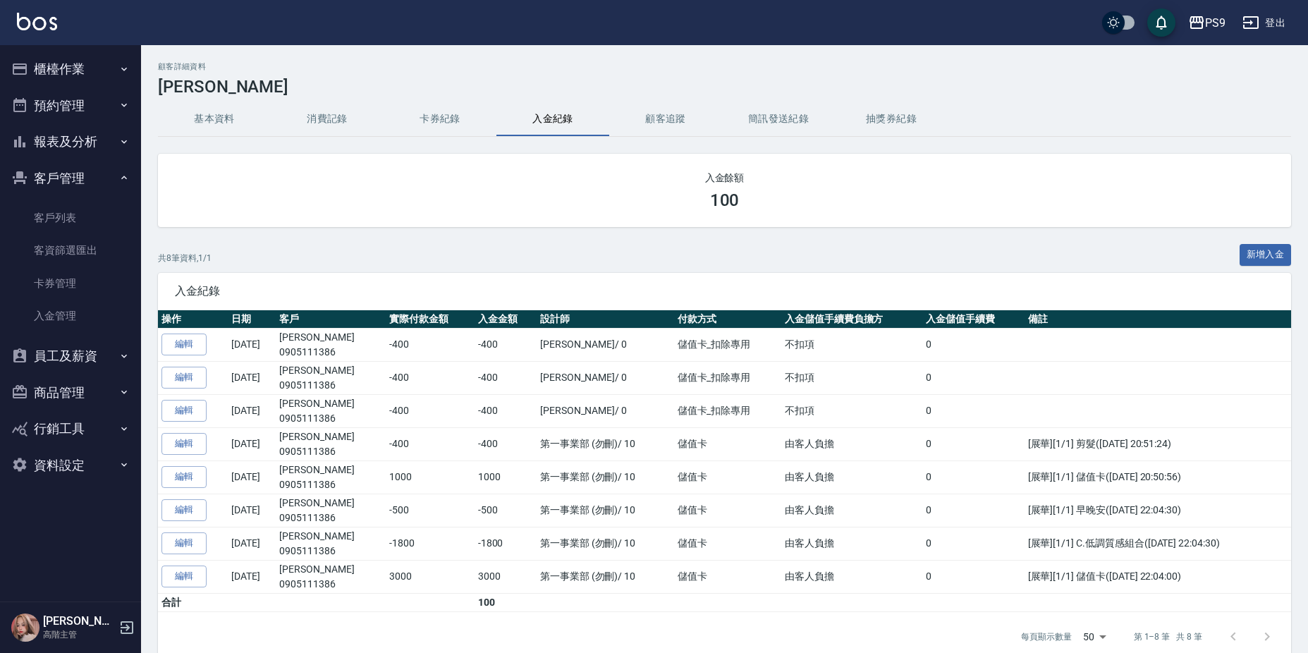
click at [78, 62] on button "櫃檯作業" at bounding box center [71, 69] width 130 height 37
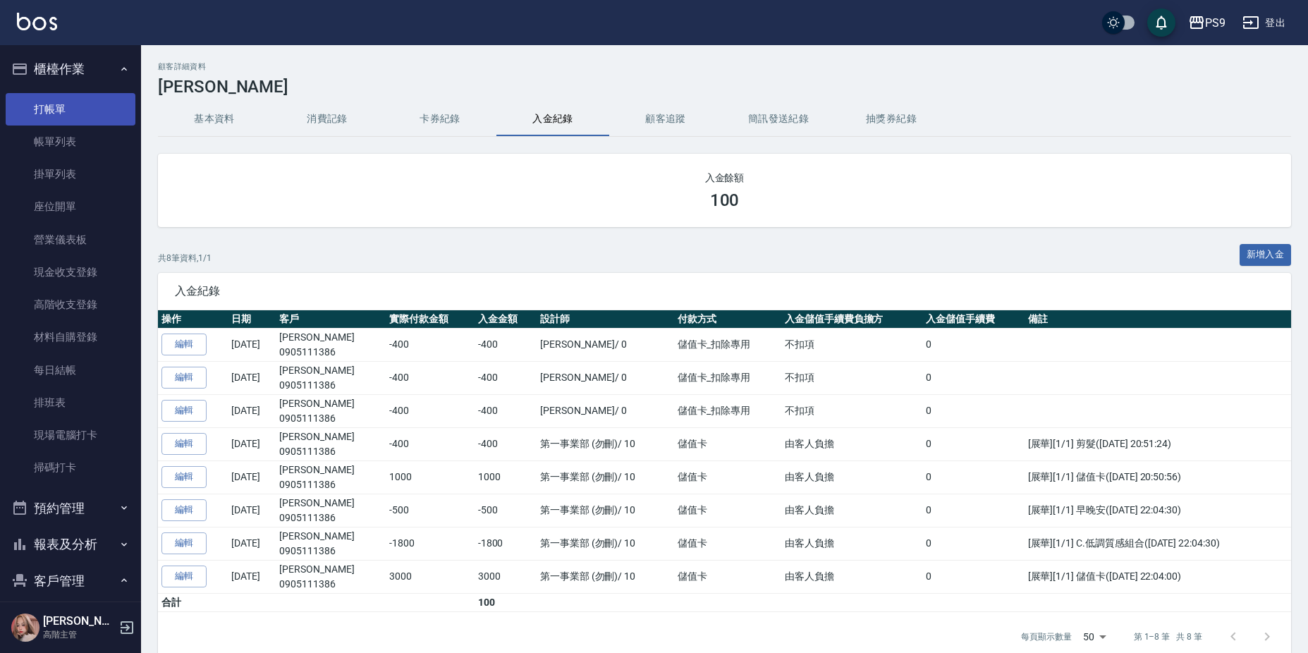
click at [78, 109] on link "打帳單" at bounding box center [71, 109] width 130 height 32
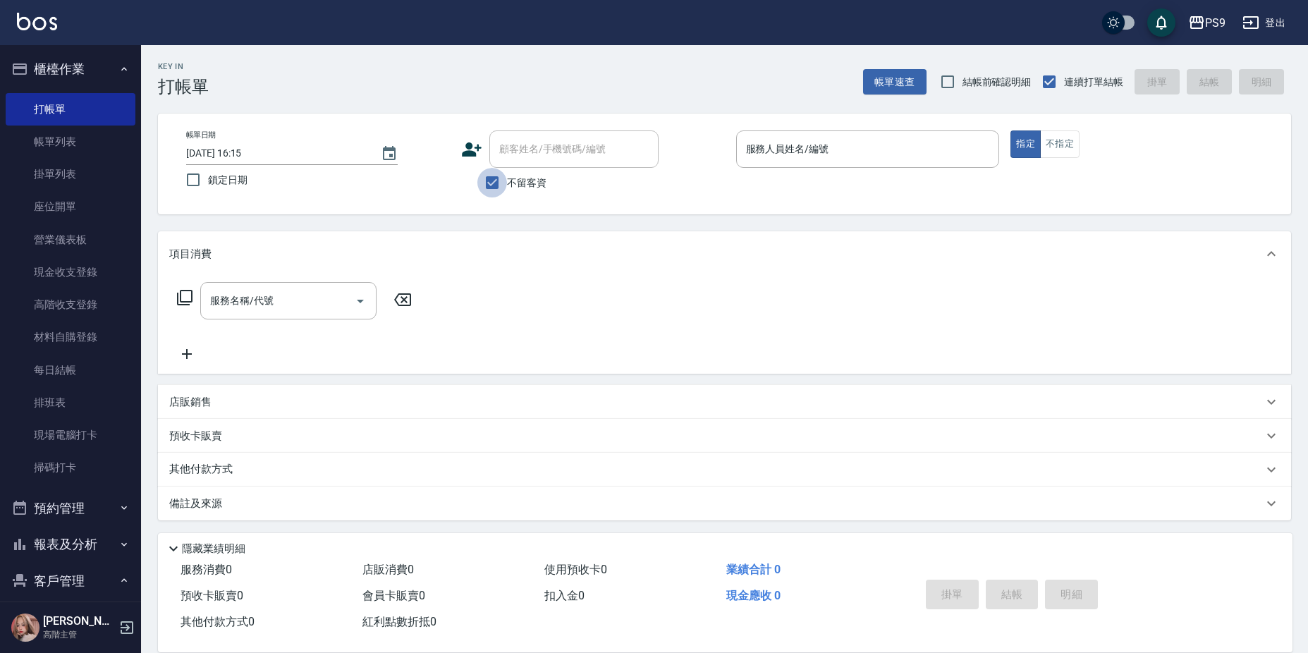
drag, startPoint x: 497, startPoint y: 181, endPoint x: 508, endPoint y: 174, distance: 13.1
click at [499, 181] on input "不留客資" at bounding box center [493, 183] width 30 height 30
checkbox input "false"
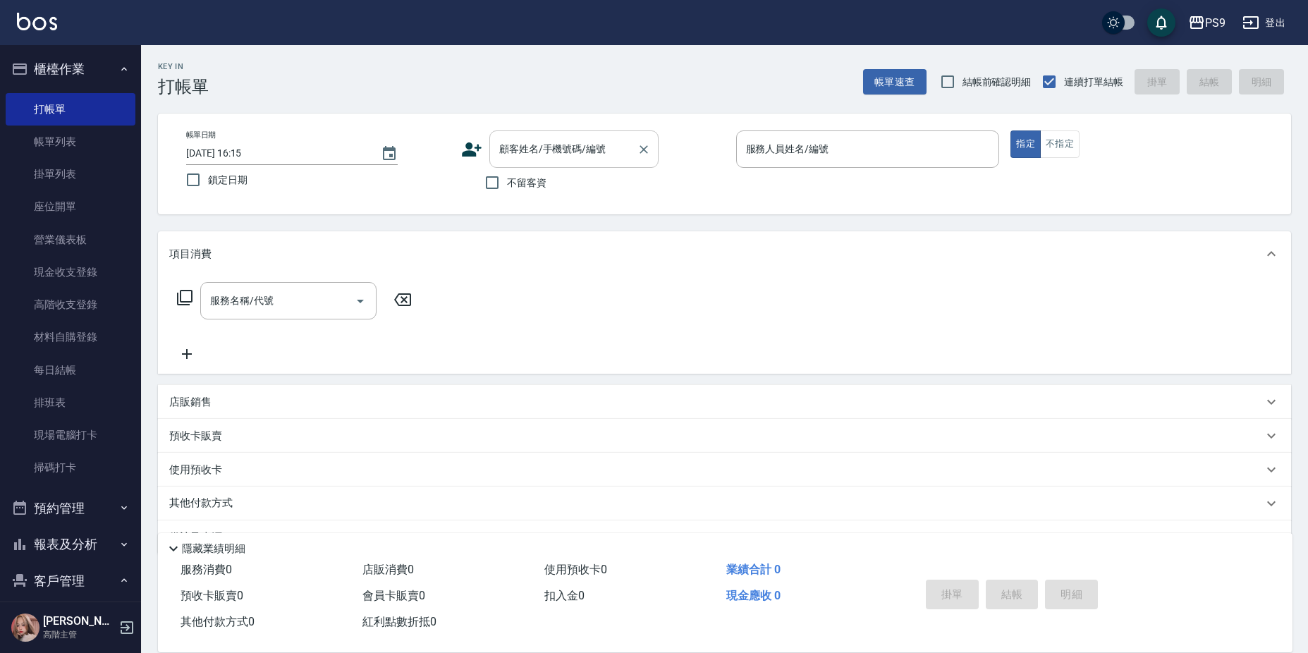
click at [514, 145] on input "顧客姓名/手機號碼/編號" at bounding box center [563, 149] width 135 height 25
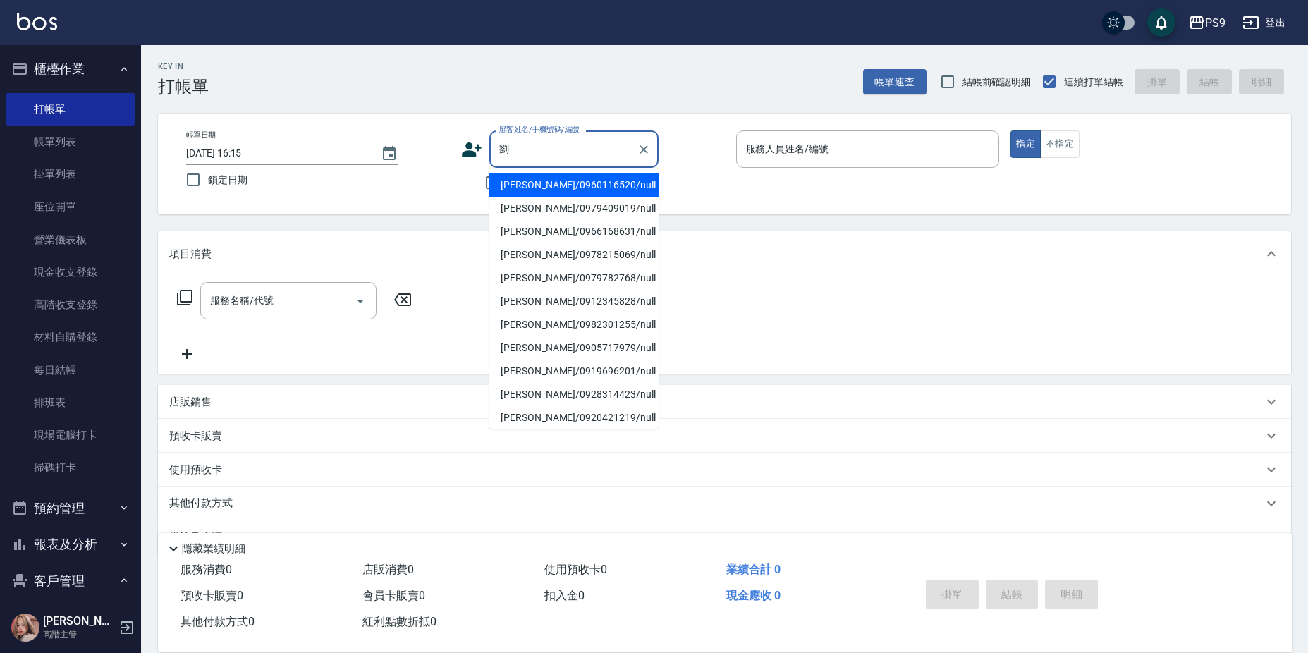
click at [535, 155] on input "劉" at bounding box center [563, 149] width 135 height 25
click at [540, 182] on li "[PERSON_NAME]/0960116520/null" at bounding box center [574, 185] width 169 height 23
type input "[PERSON_NAME]/0960116520/null"
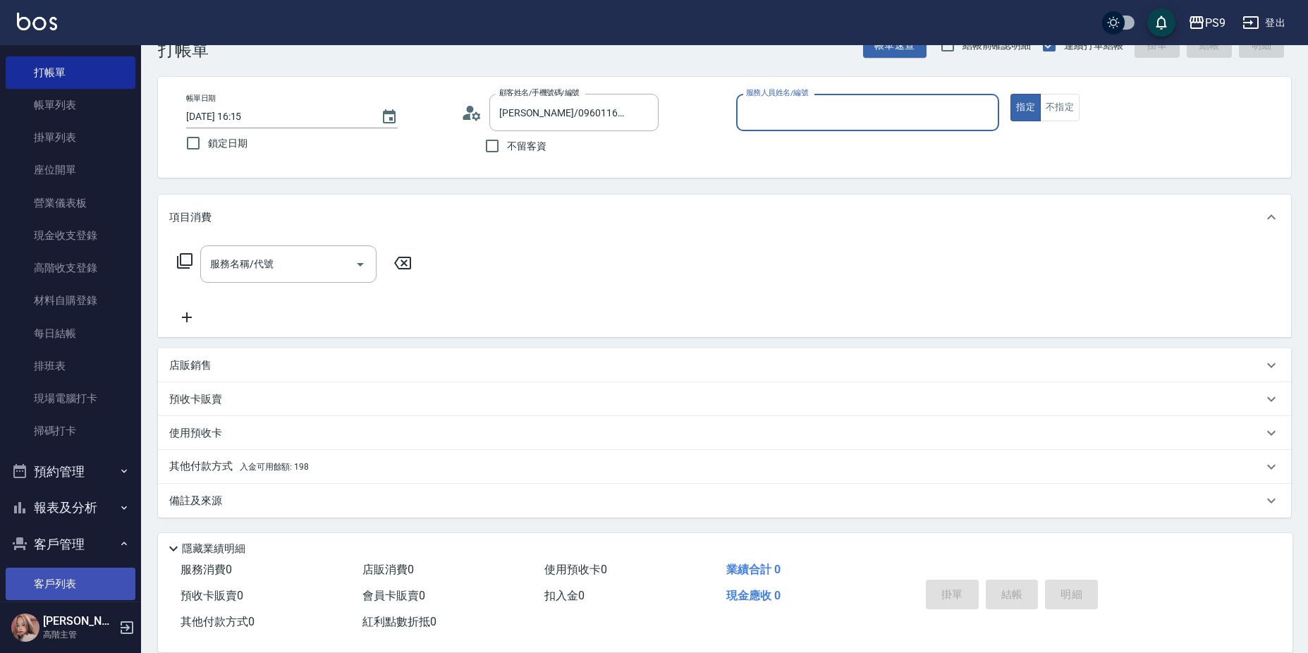
scroll to position [71, 0]
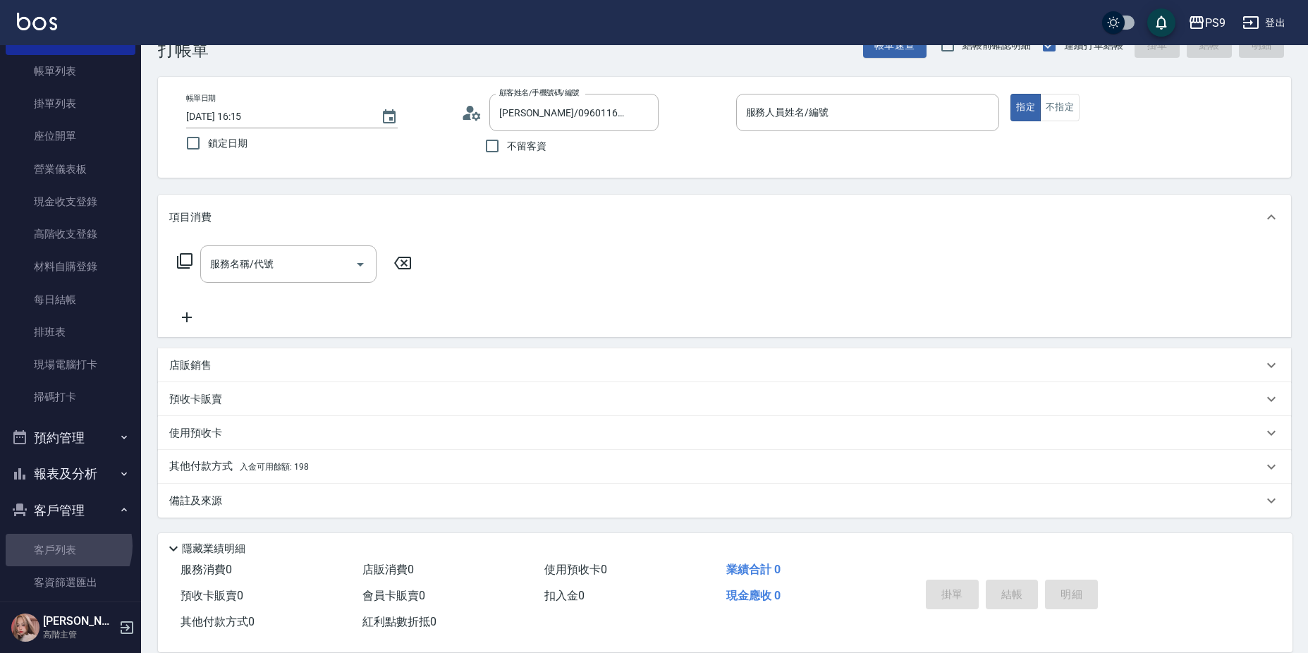
drag, startPoint x: 64, startPoint y: 546, endPoint x: 83, endPoint y: 526, distance: 27.0
click at [64, 547] on link "客戶列表" at bounding box center [71, 550] width 130 height 32
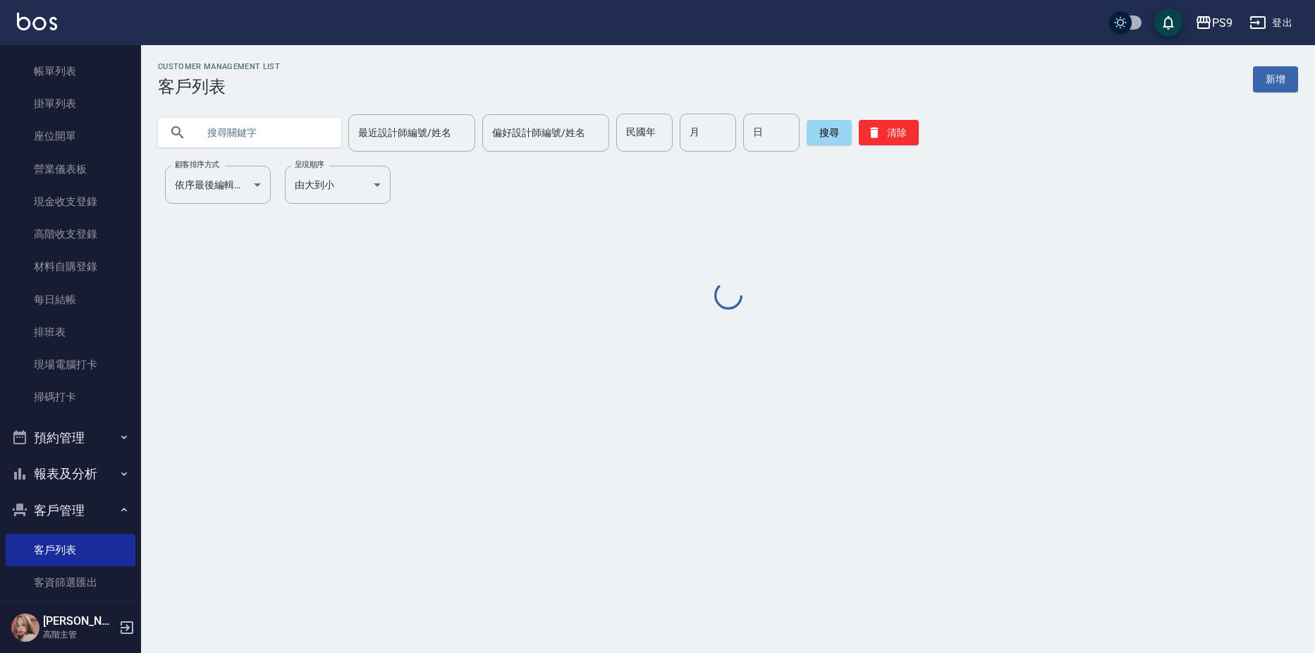
click at [271, 128] on input "text" at bounding box center [263, 133] width 133 height 38
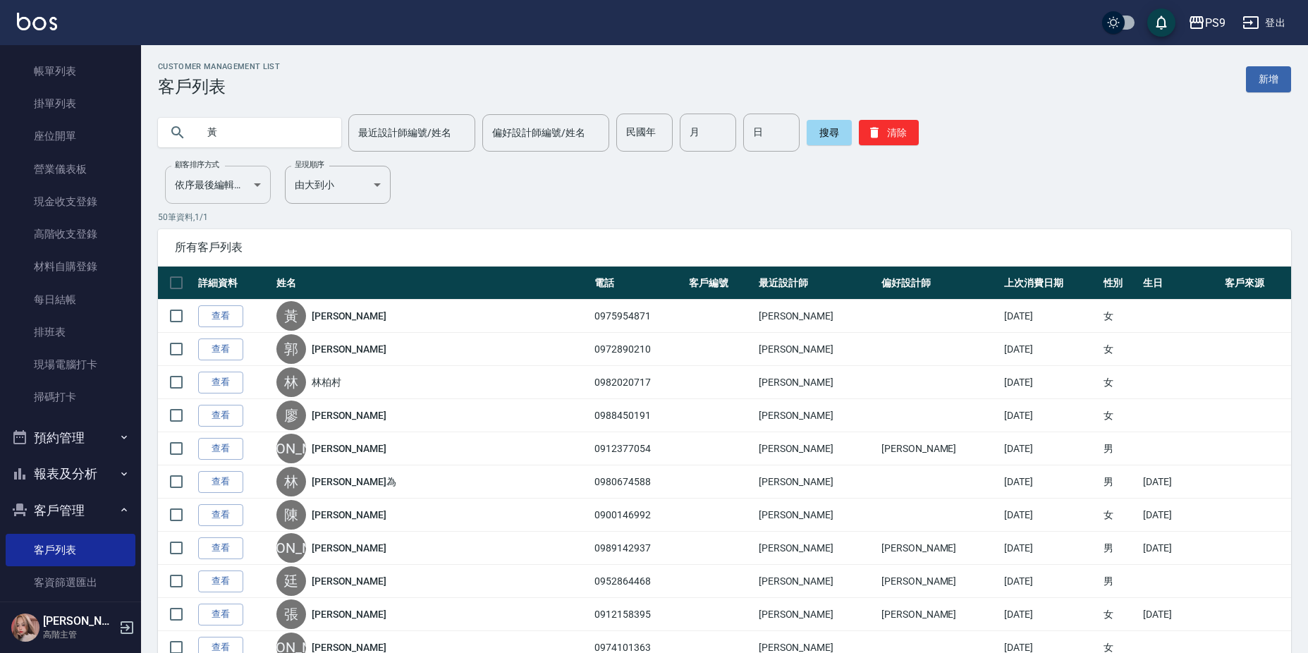
type input "黃"
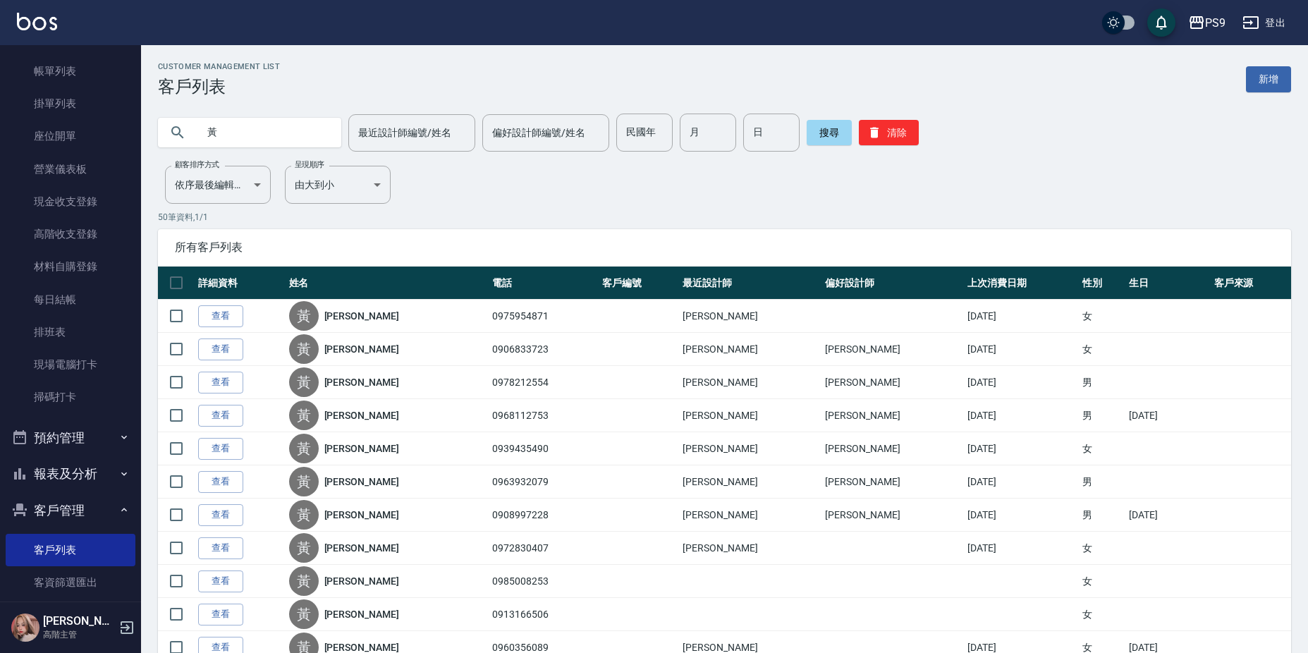
click at [358, 318] on link "[PERSON_NAME]" at bounding box center [361, 316] width 75 height 14
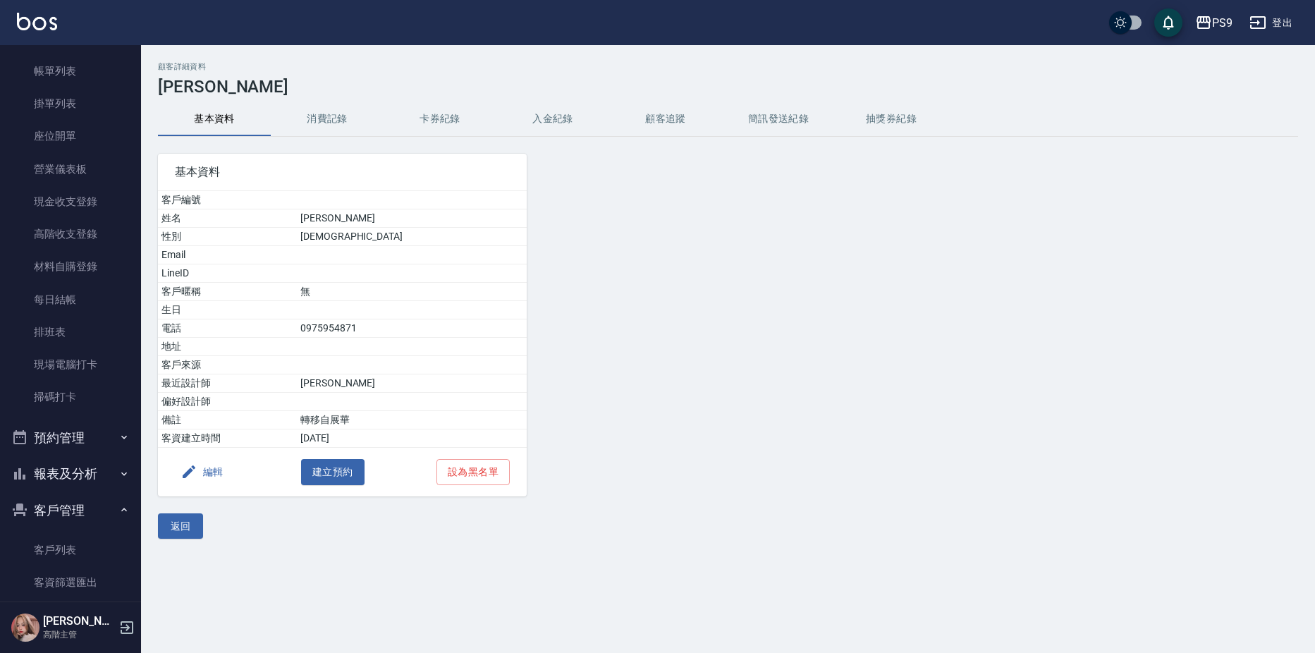
click at [537, 119] on button "入金紀錄" at bounding box center [553, 119] width 113 height 34
